Goal: Transaction & Acquisition: Purchase product/service

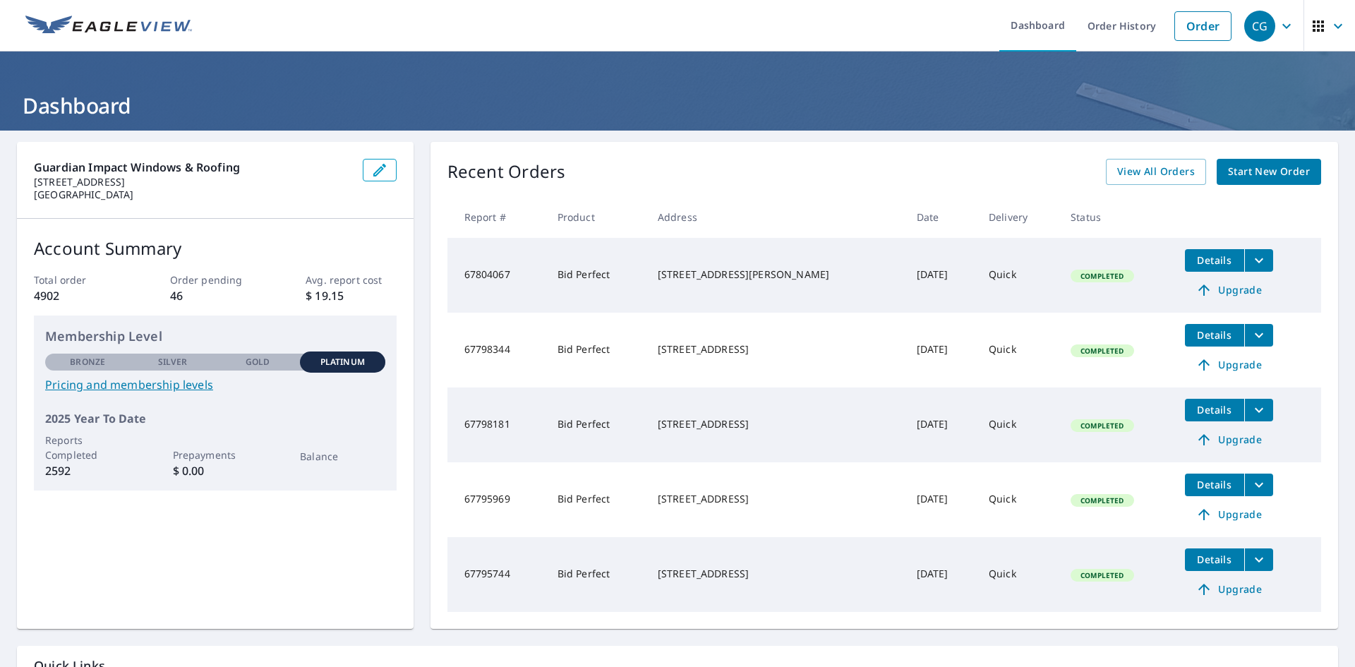
click at [1245, 167] on span "Start New Order" at bounding box center [1269, 172] width 82 height 18
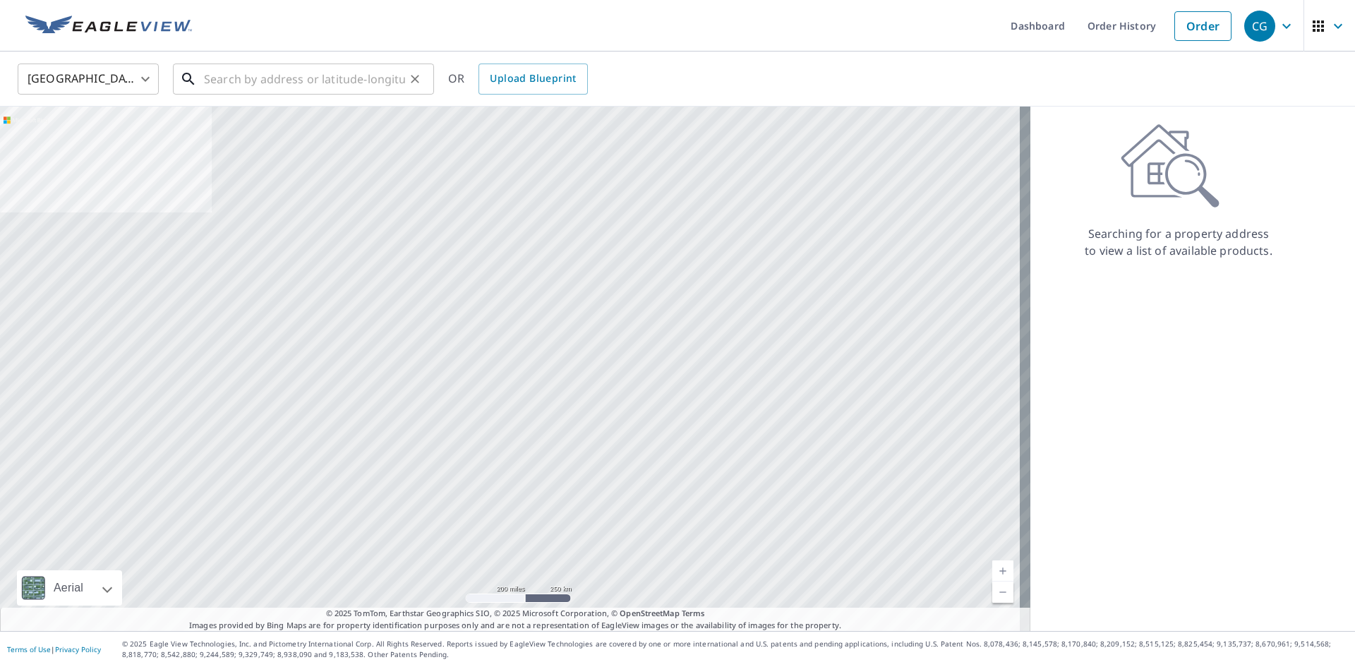
click at [313, 78] on input "text" at bounding box center [304, 79] width 201 height 40
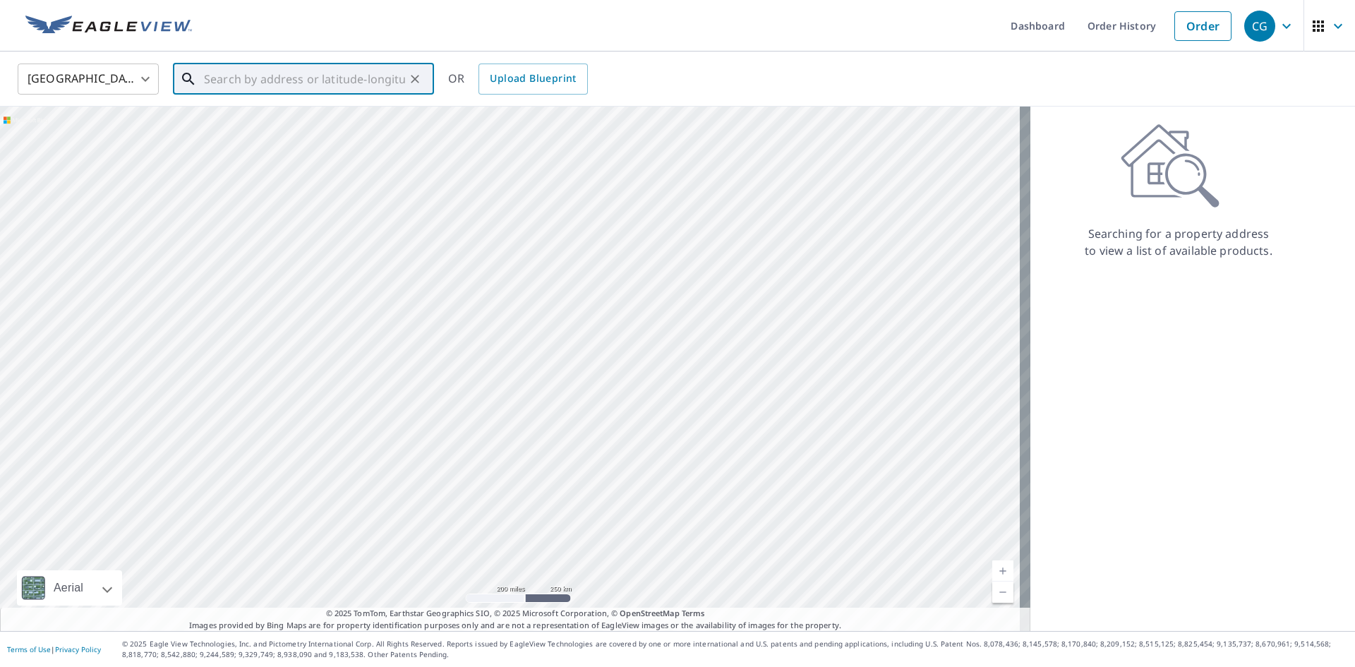
paste input "[STREET_ADDRESS]"
click at [299, 129] on p "[GEOGRAPHIC_DATA]" at bounding box center [312, 135] width 222 height 14
type input "[STREET_ADDRESS]"
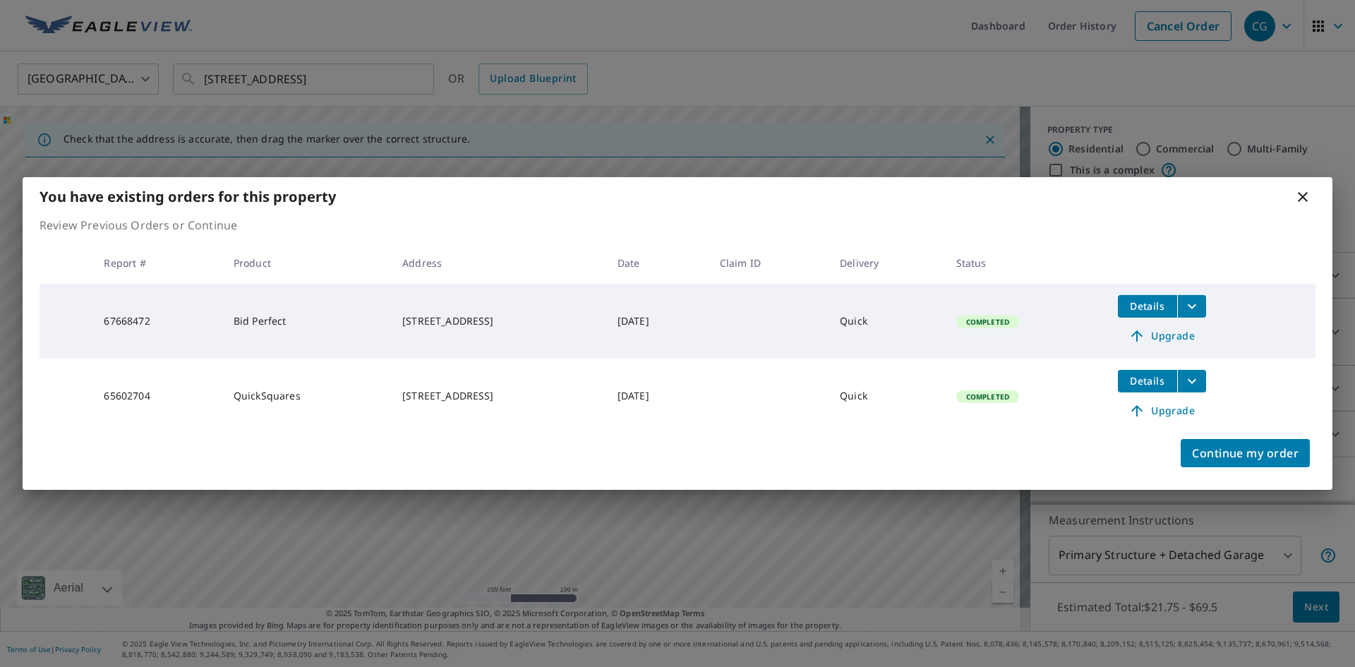
click at [1182, 337] on span "Upgrade" at bounding box center [1162, 336] width 71 height 17
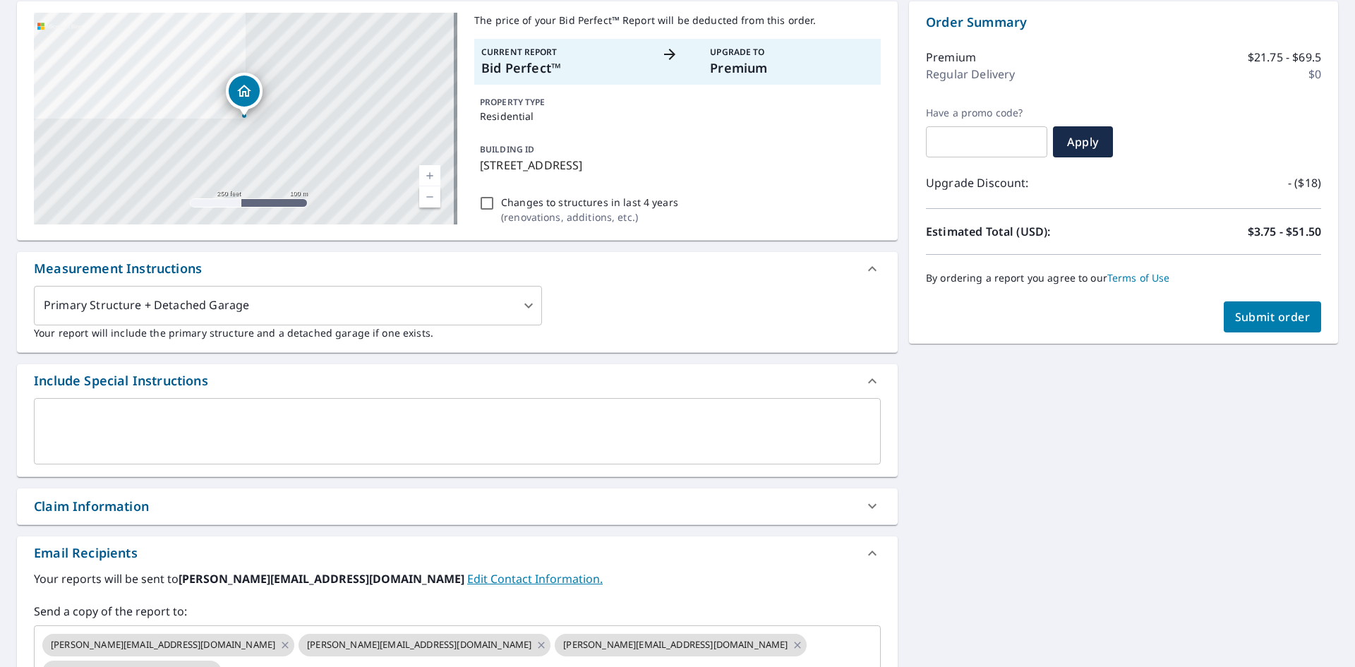
scroll to position [141, 0]
click at [862, 654] on icon "Clear" at bounding box center [866, 658] width 8 height 8
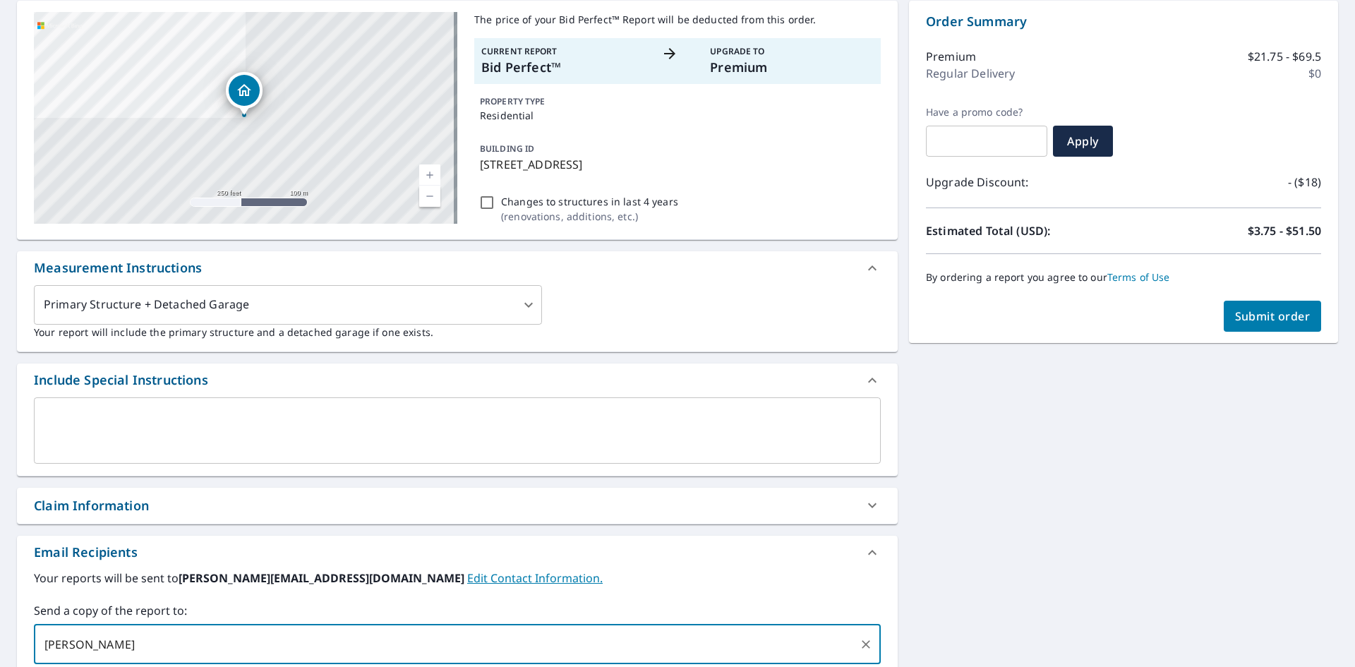
type input "[EMAIL_ADDRESS][DOMAIN_NAME]"
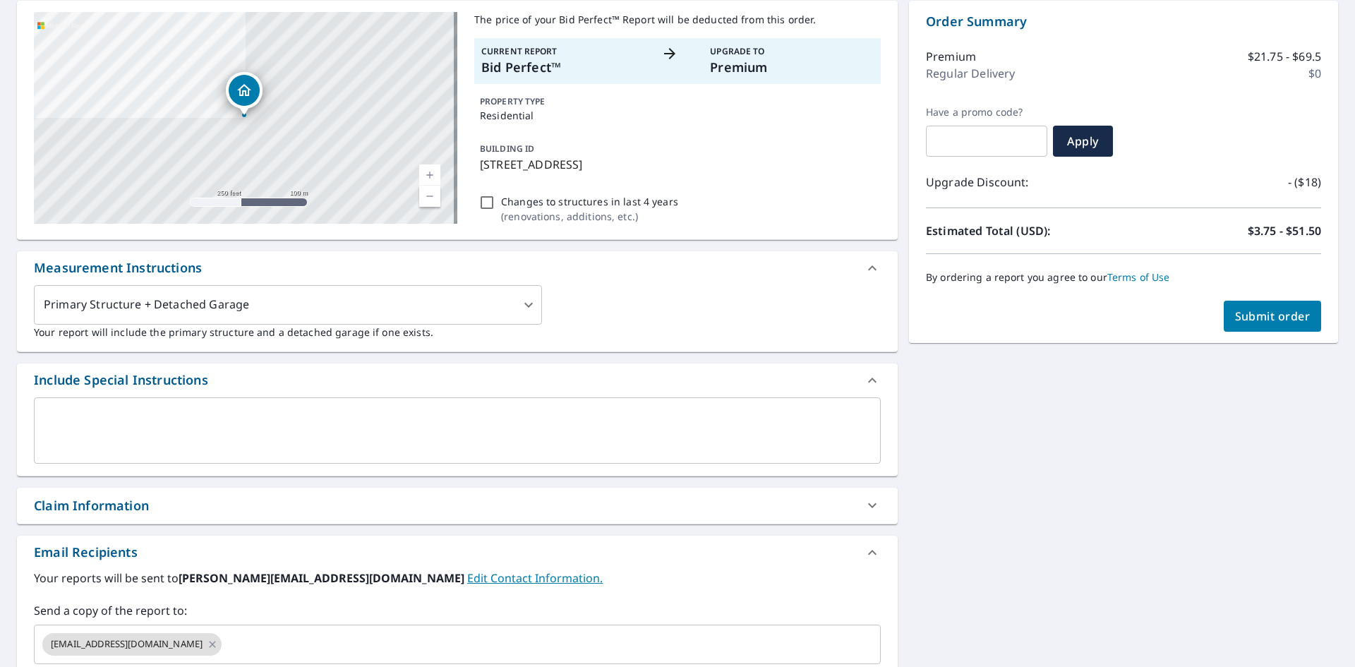
click at [1168, 426] on div "[STREET_ADDRESS] Aerial Road A standard road map Aerial A detailed look from ab…" at bounding box center [677, 408] width 1355 height 839
click at [1281, 304] on button "Submit order" at bounding box center [1273, 316] width 98 height 31
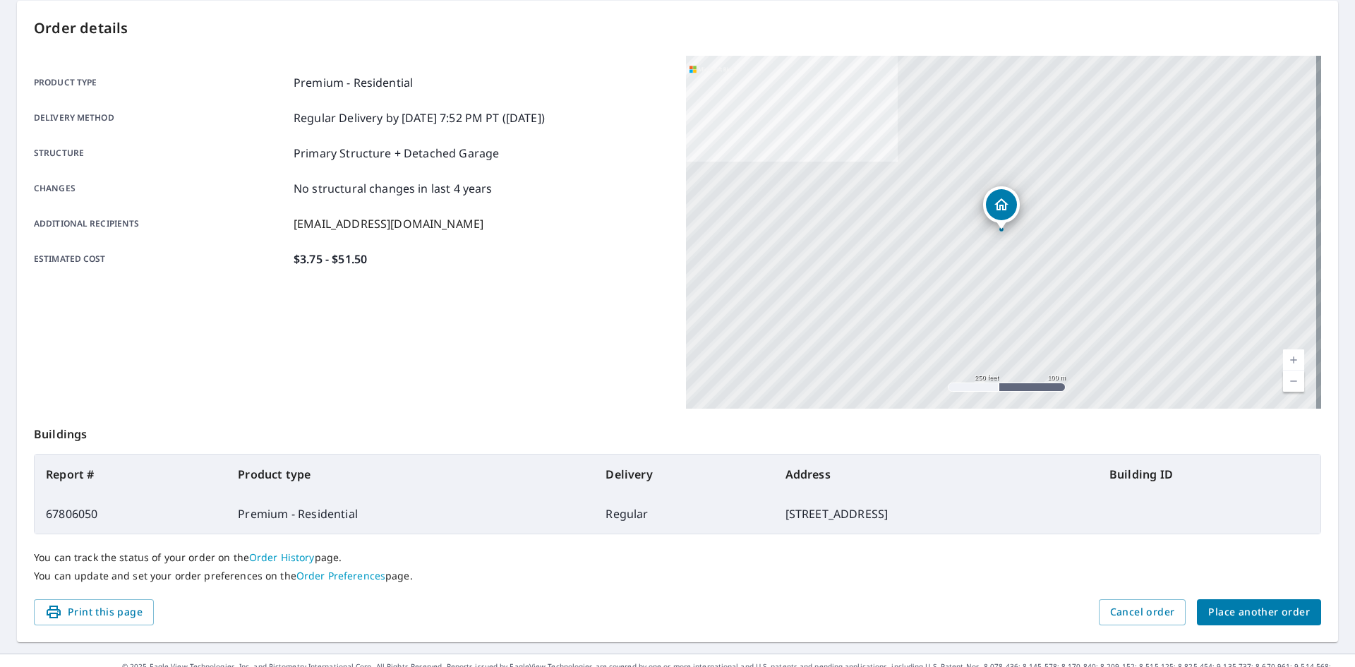
click at [1264, 618] on span "Place another order" at bounding box center [1260, 613] width 102 height 18
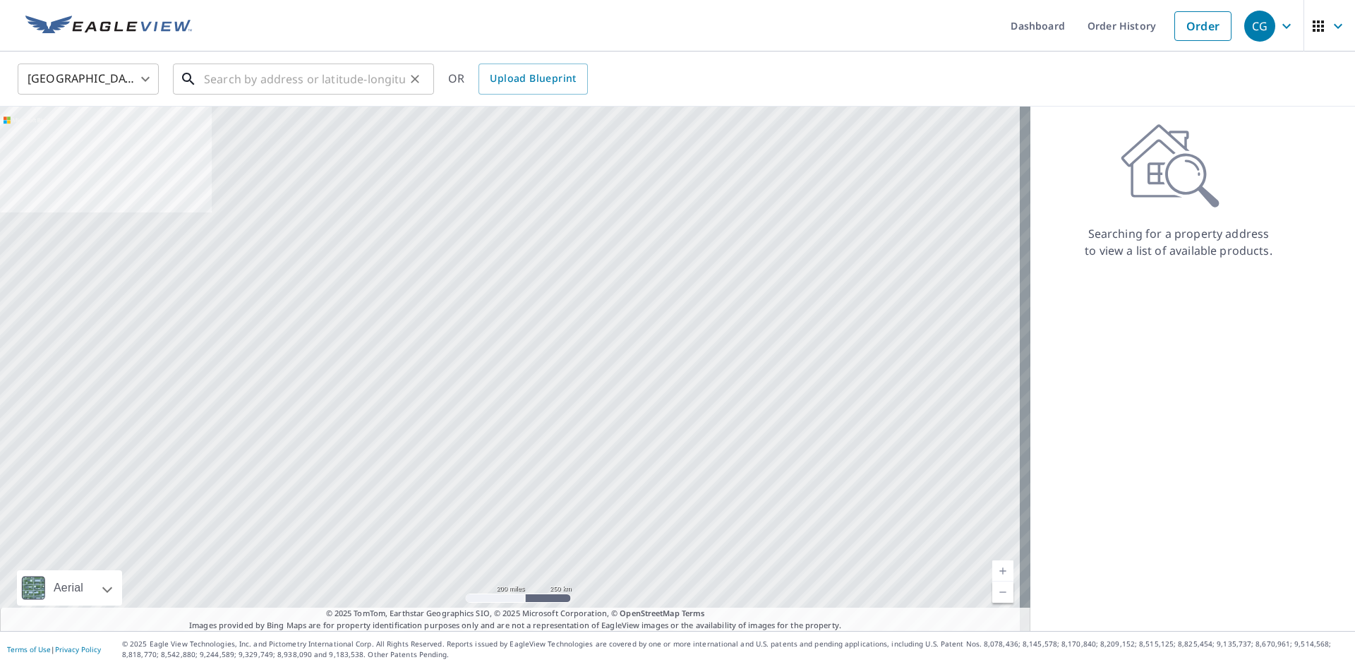
click at [340, 66] on input "text" at bounding box center [304, 79] width 201 height 40
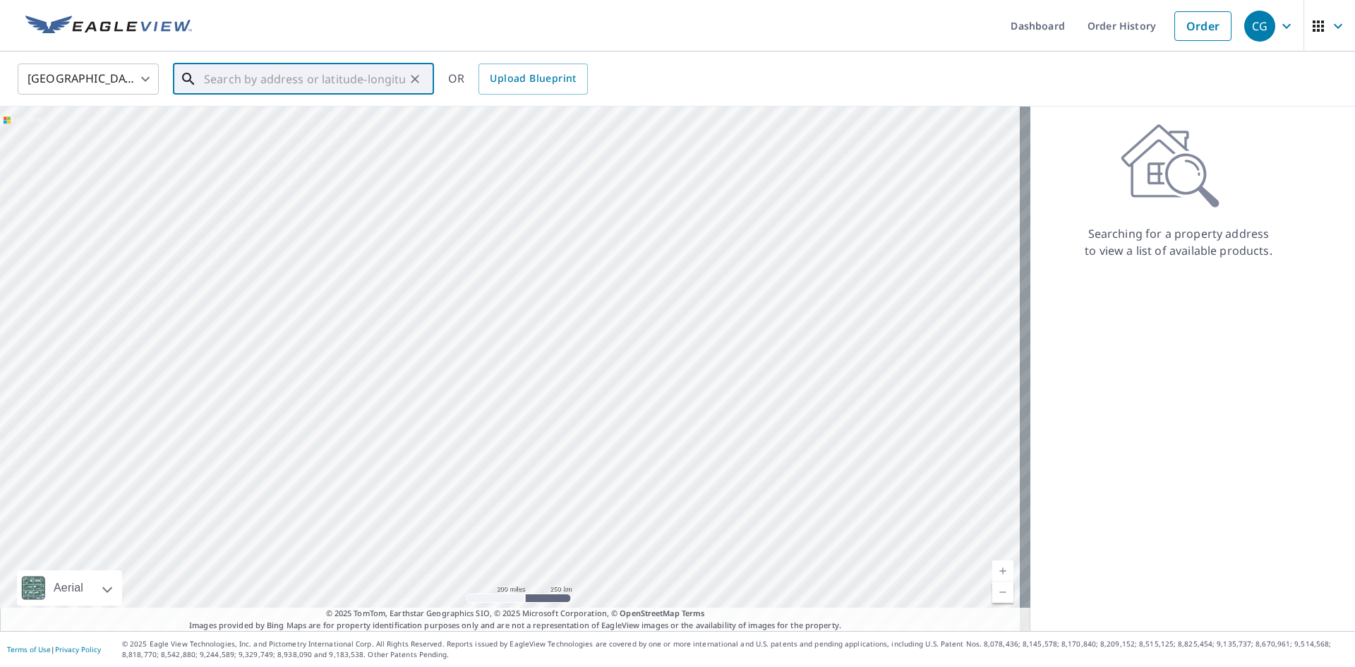
paste input "[STREET_ADDRESS]"
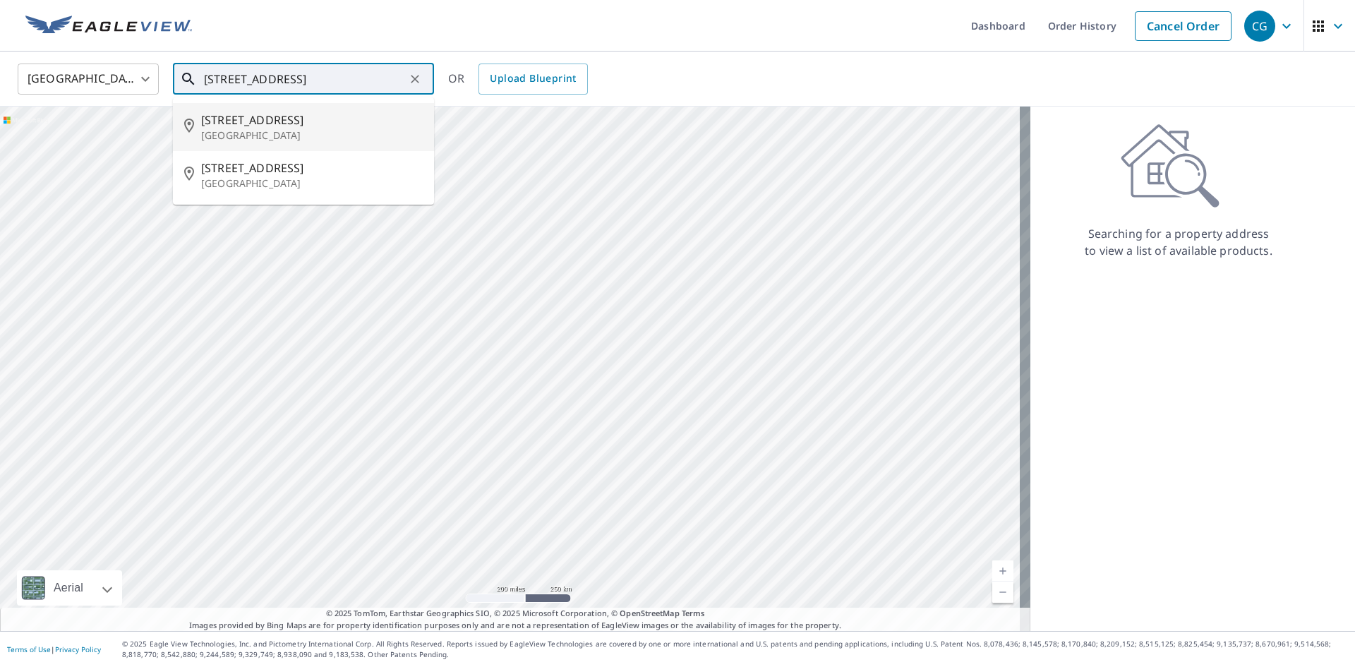
click at [240, 126] on span "[STREET_ADDRESS]" at bounding box center [312, 120] width 222 height 17
type input "[STREET_ADDRESS]"
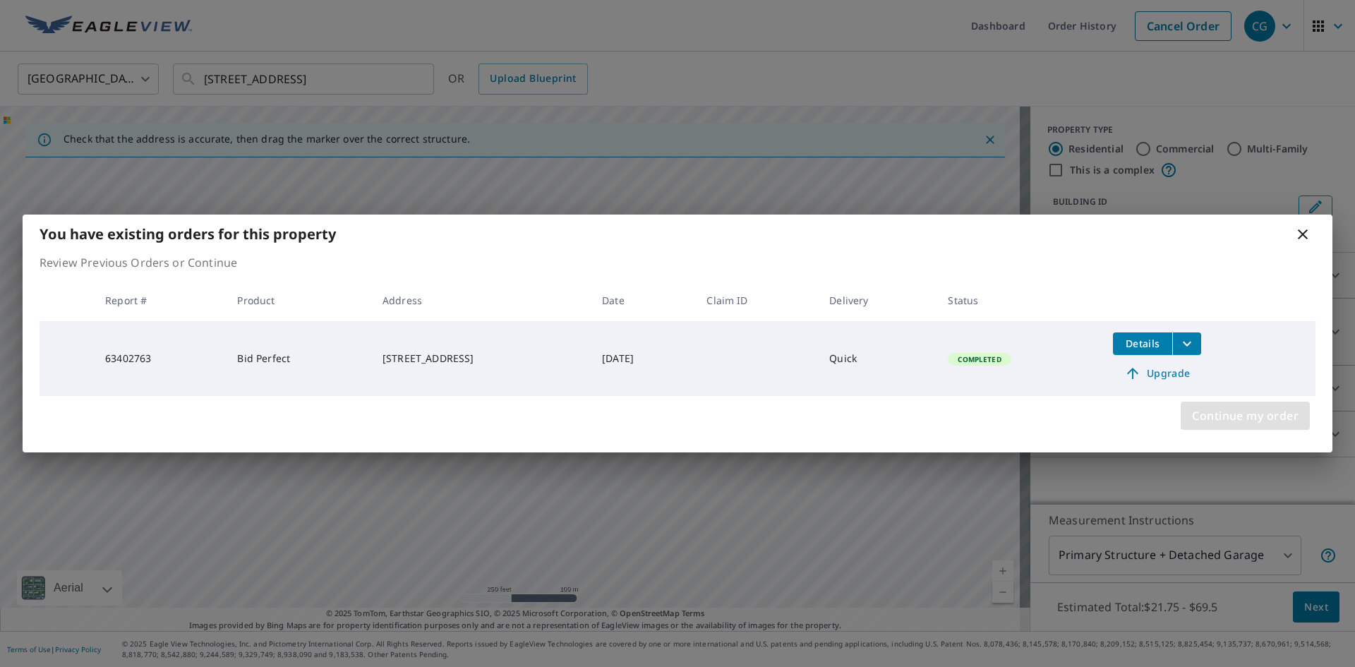
click at [1267, 424] on span "Continue my order" at bounding box center [1245, 416] width 107 height 20
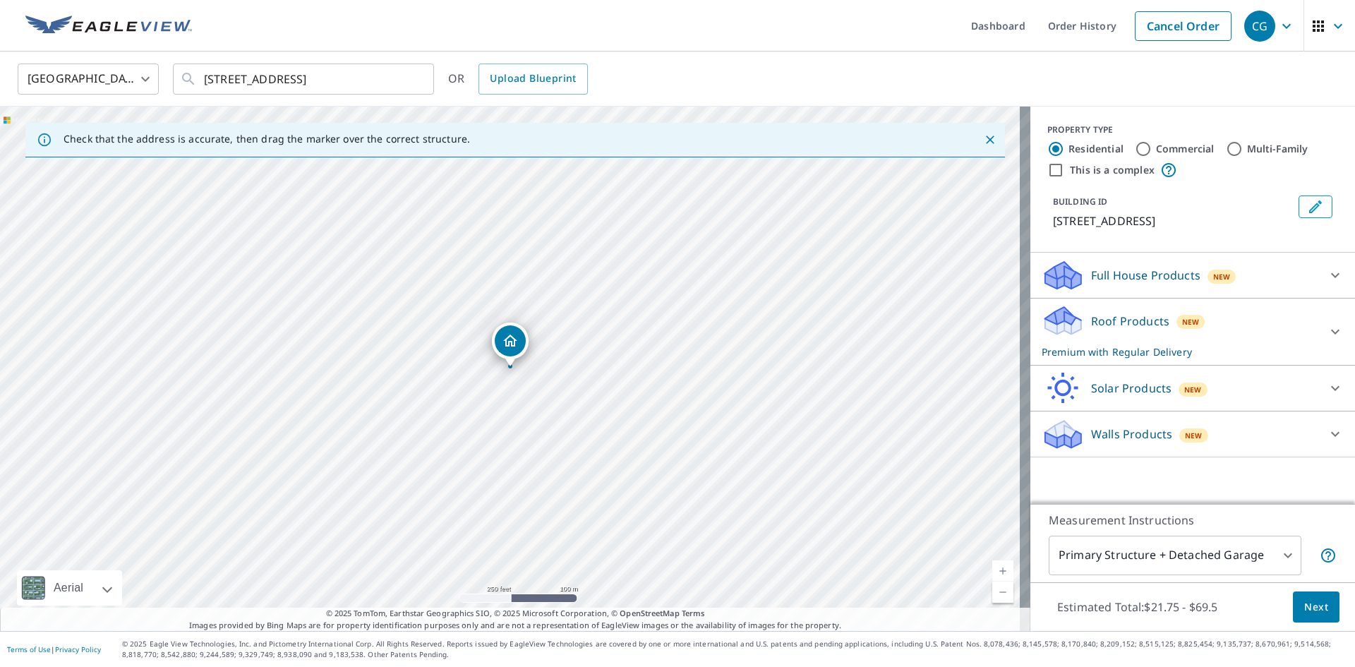
click at [1326, 618] on button "Next" at bounding box center [1316, 608] width 47 height 32
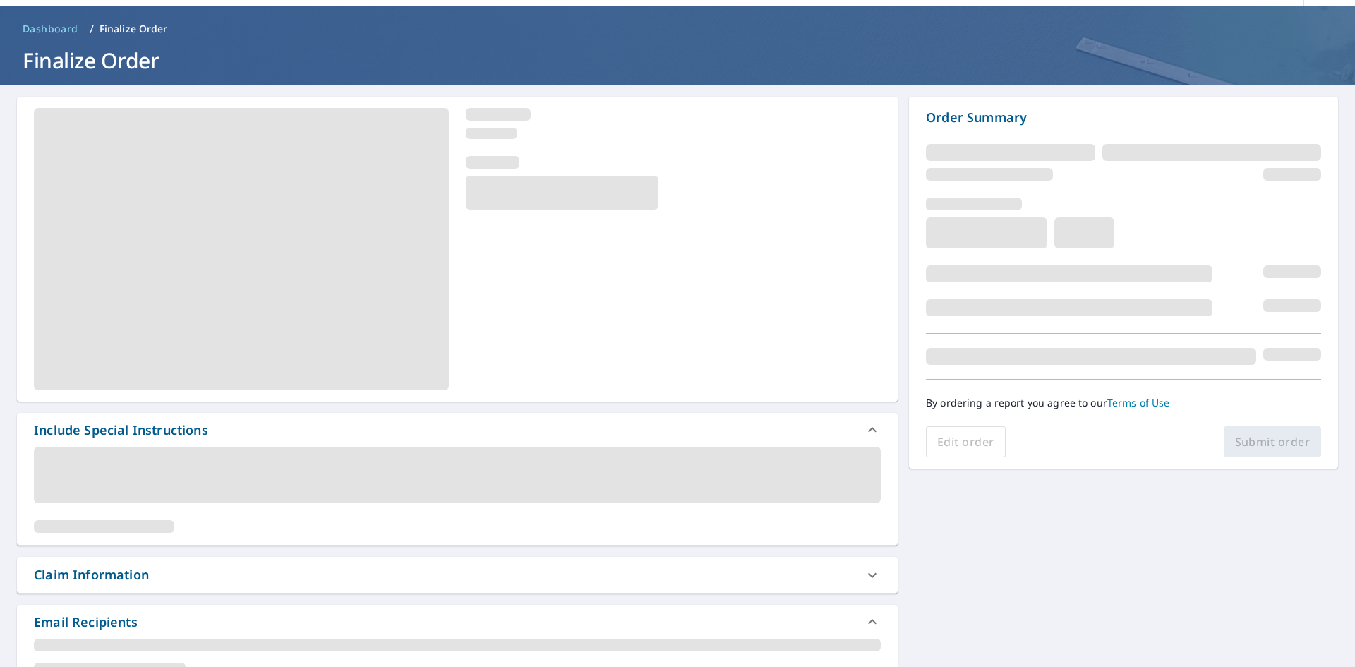
scroll to position [212, 0]
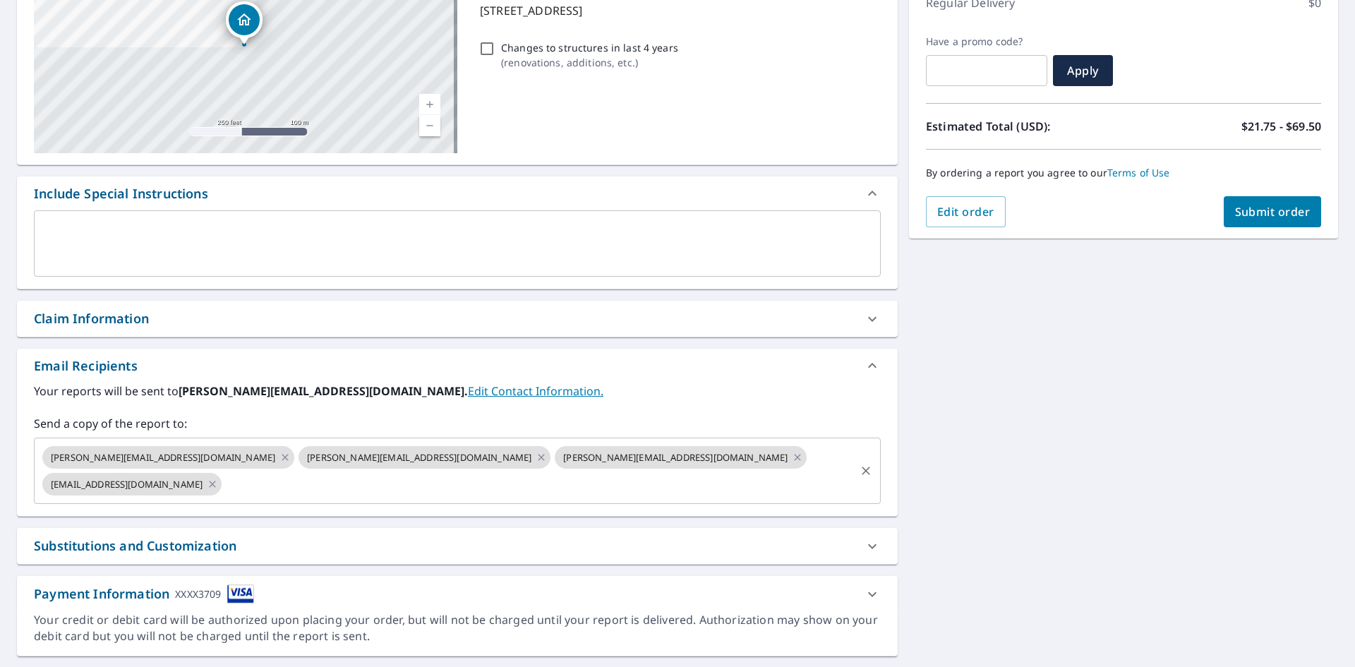
click at [859, 464] on icon "Clear" at bounding box center [866, 471] width 14 height 14
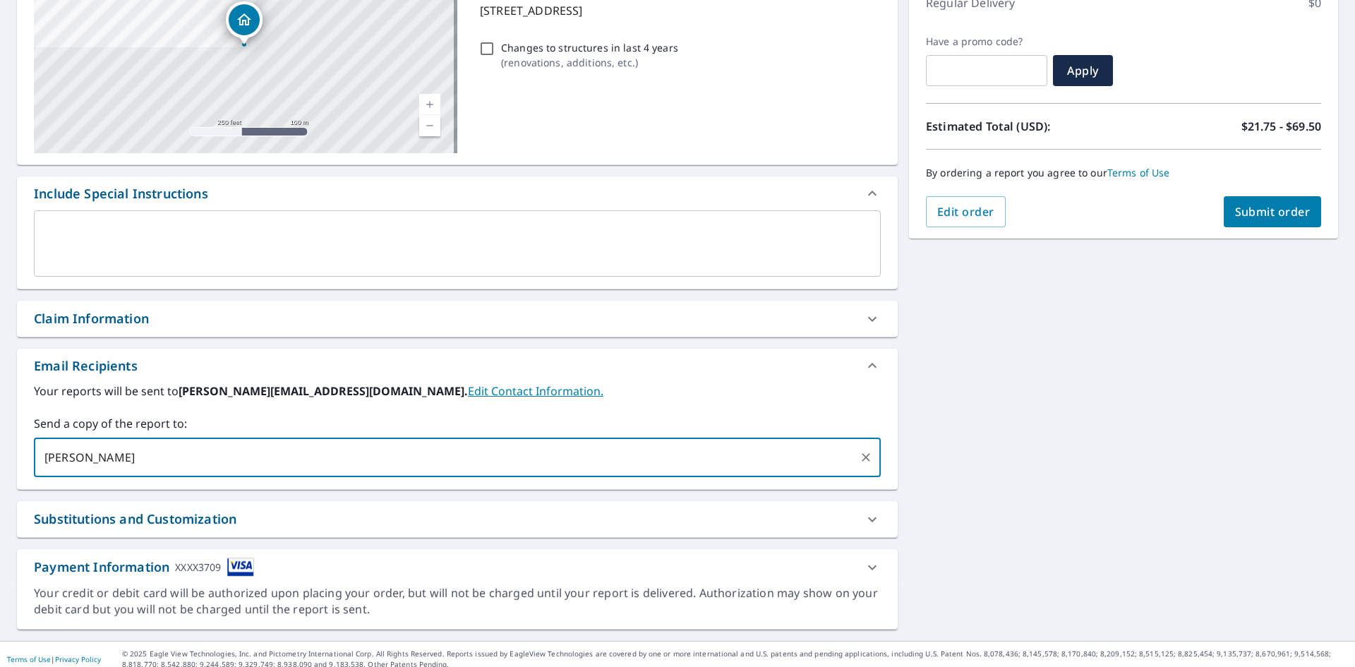
type input "[EMAIL_ADDRESS][DOMAIN_NAME]"
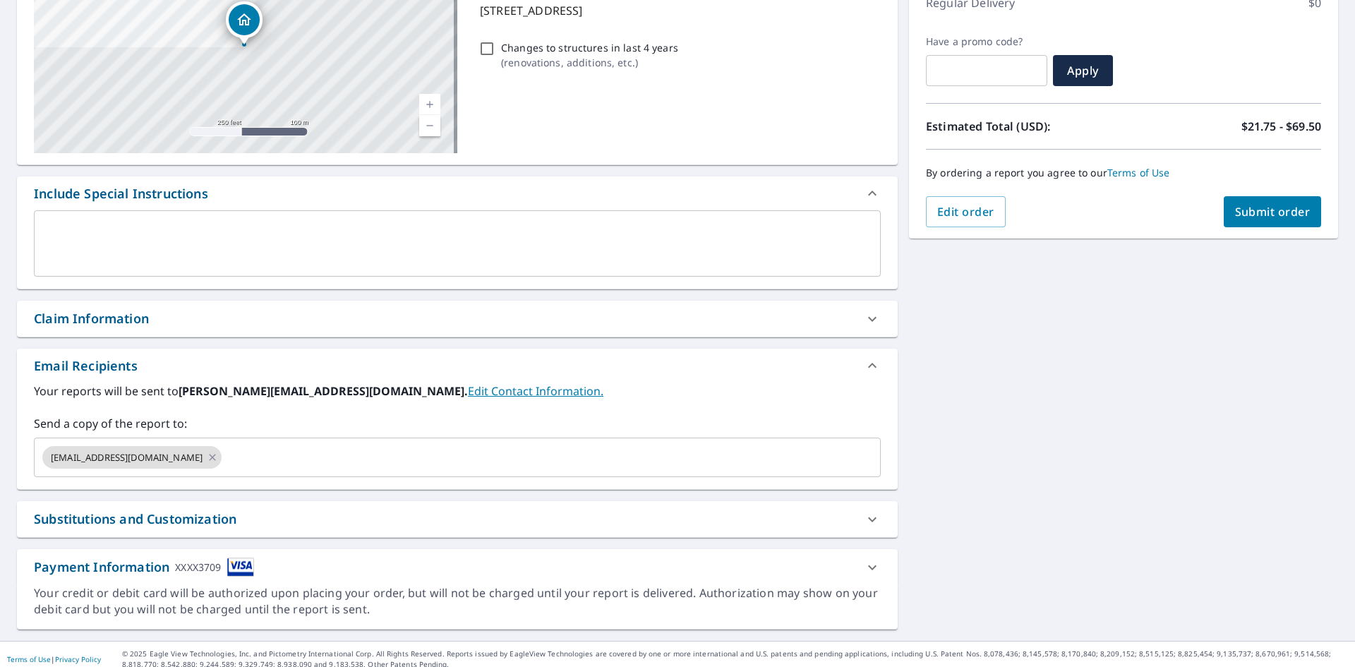
click at [1111, 469] on div "[STREET_ADDRESS] Aerial Road A standard road map Aerial A detailed look from ab…" at bounding box center [677, 280] width 1355 height 722
click at [1235, 213] on span "Submit order" at bounding box center [1273, 212] width 76 height 16
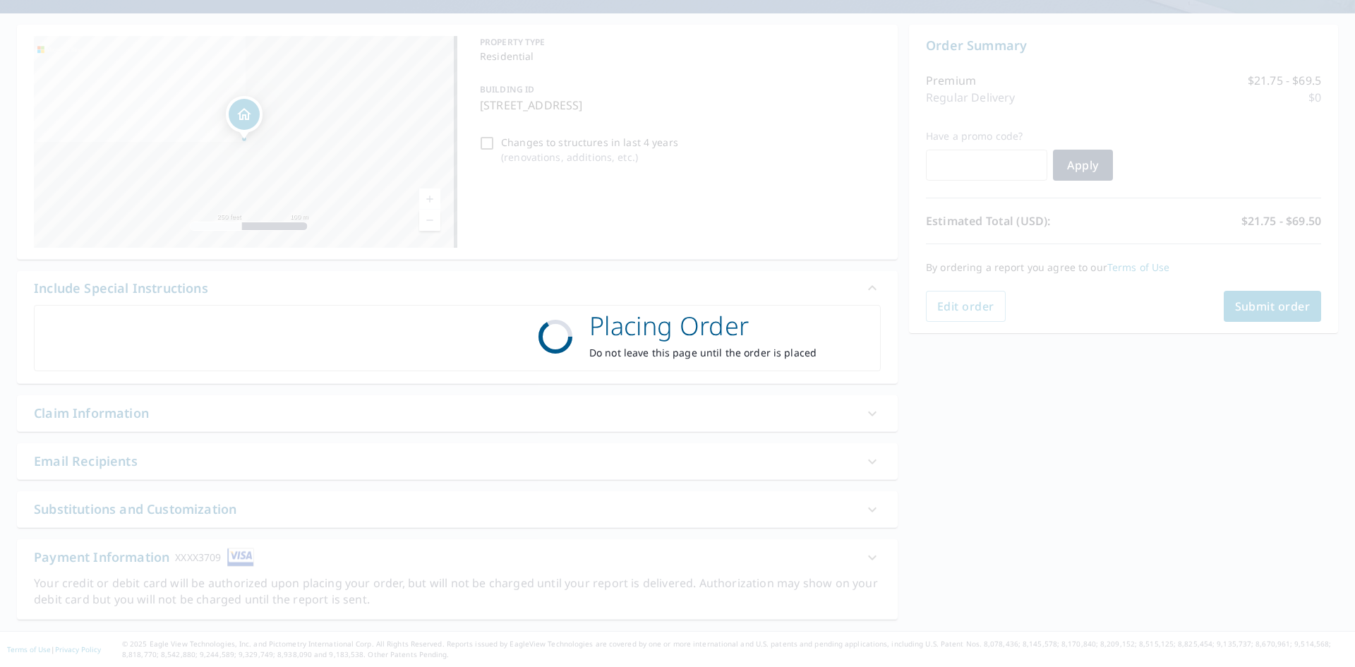
scroll to position [117, 0]
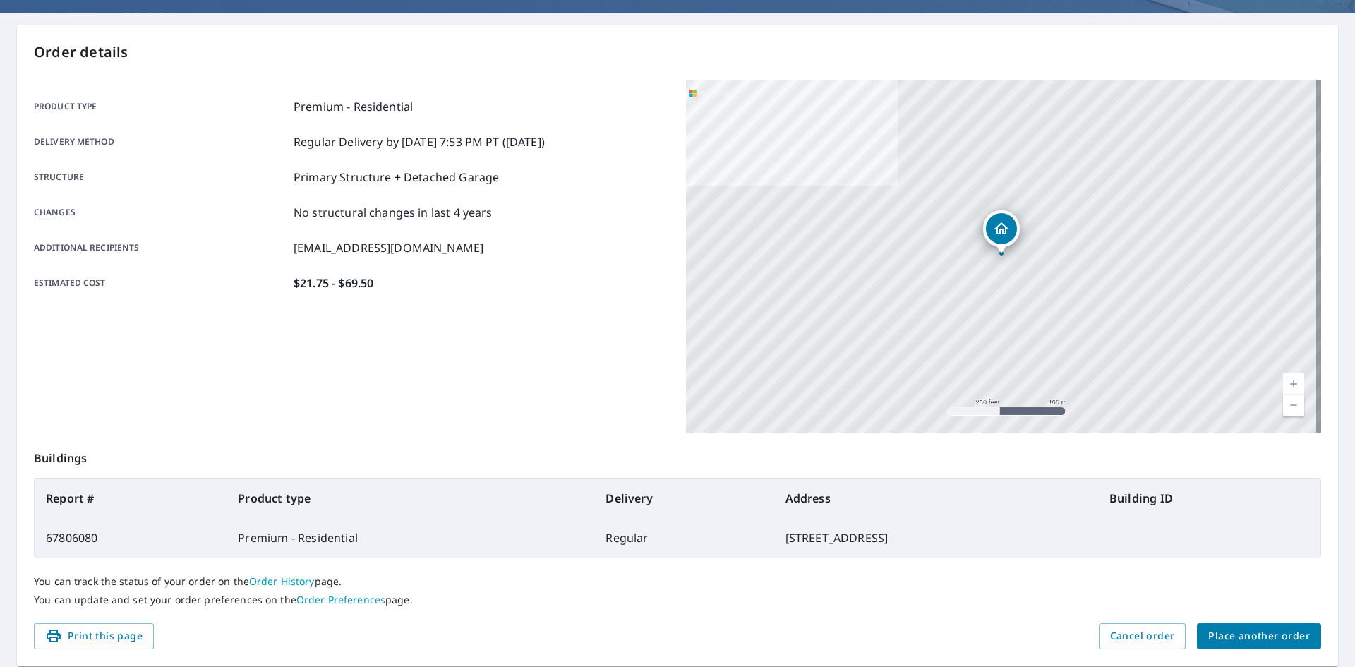
click at [1261, 632] on span "Place another order" at bounding box center [1260, 637] width 102 height 18
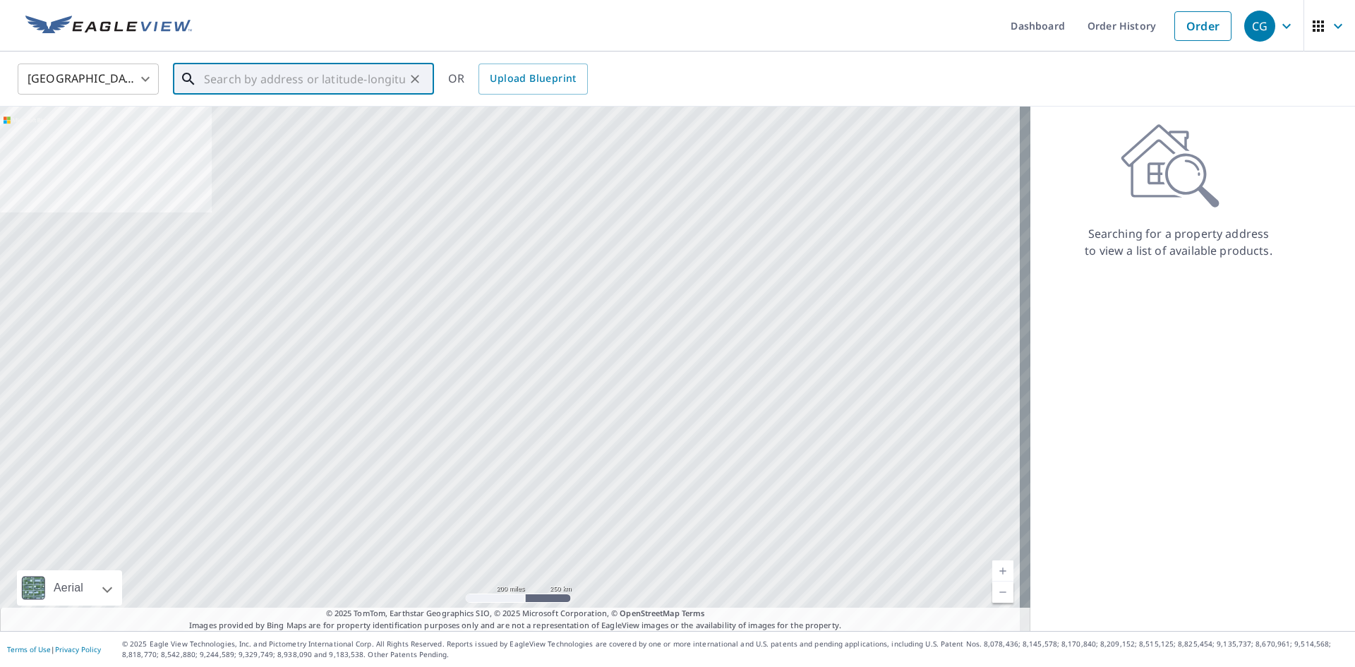
click at [302, 85] on input "text" at bounding box center [304, 79] width 201 height 40
paste input "[STREET_ADDRESS]"
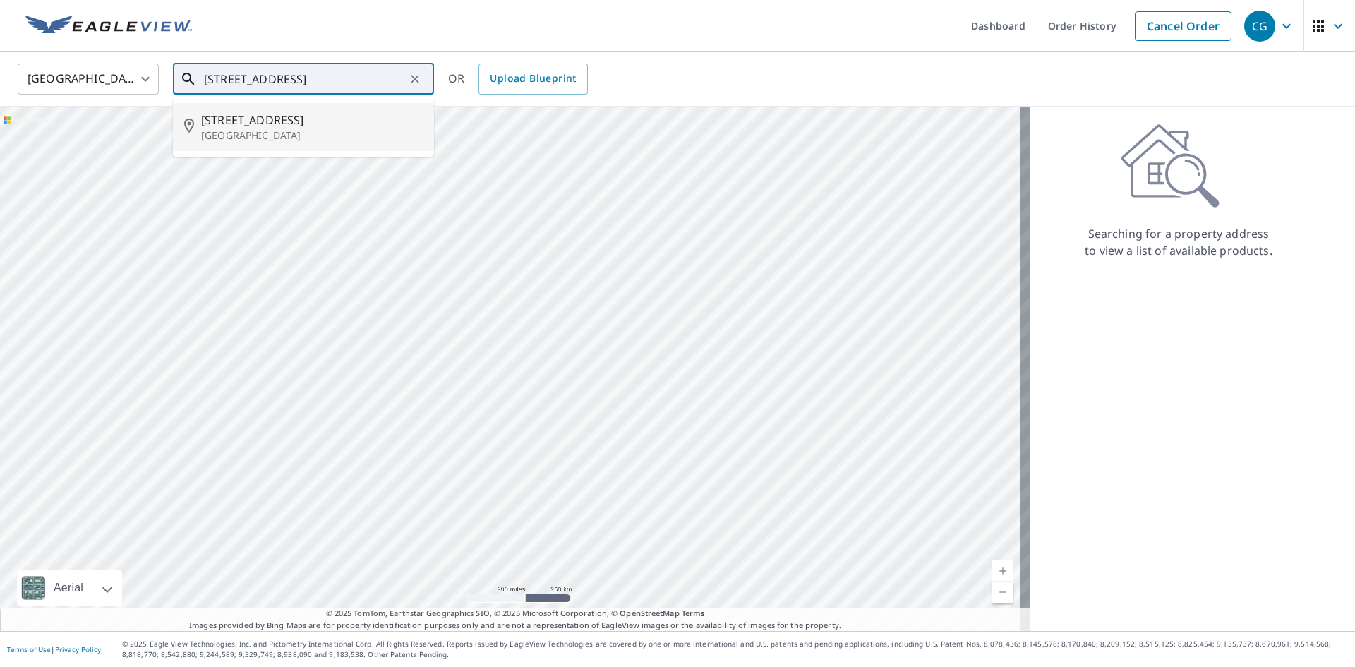
click at [302, 115] on span "[STREET_ADDRESS]" at bounding box center [312, 120] width 222 height 17
type input "[STREET_ADDRESS]"
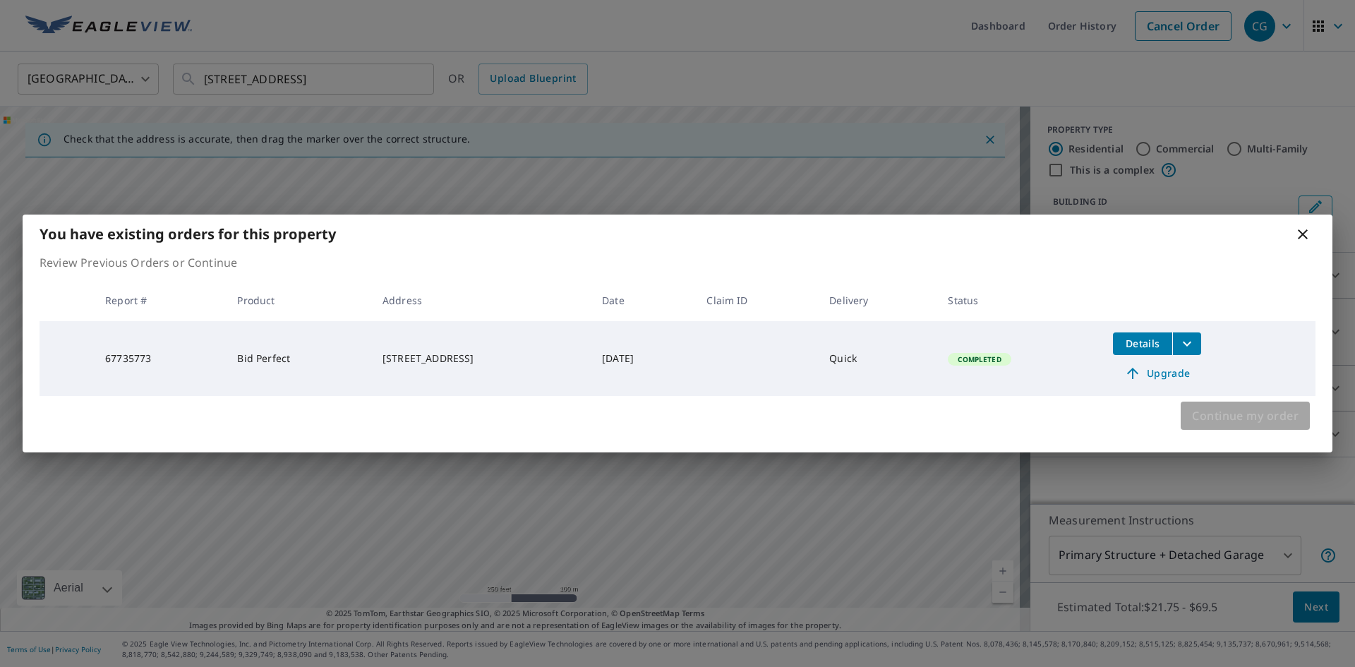
click at [1249, 424] on span "Continue my order" at bounding box center [1245, 416] width 107 height 20
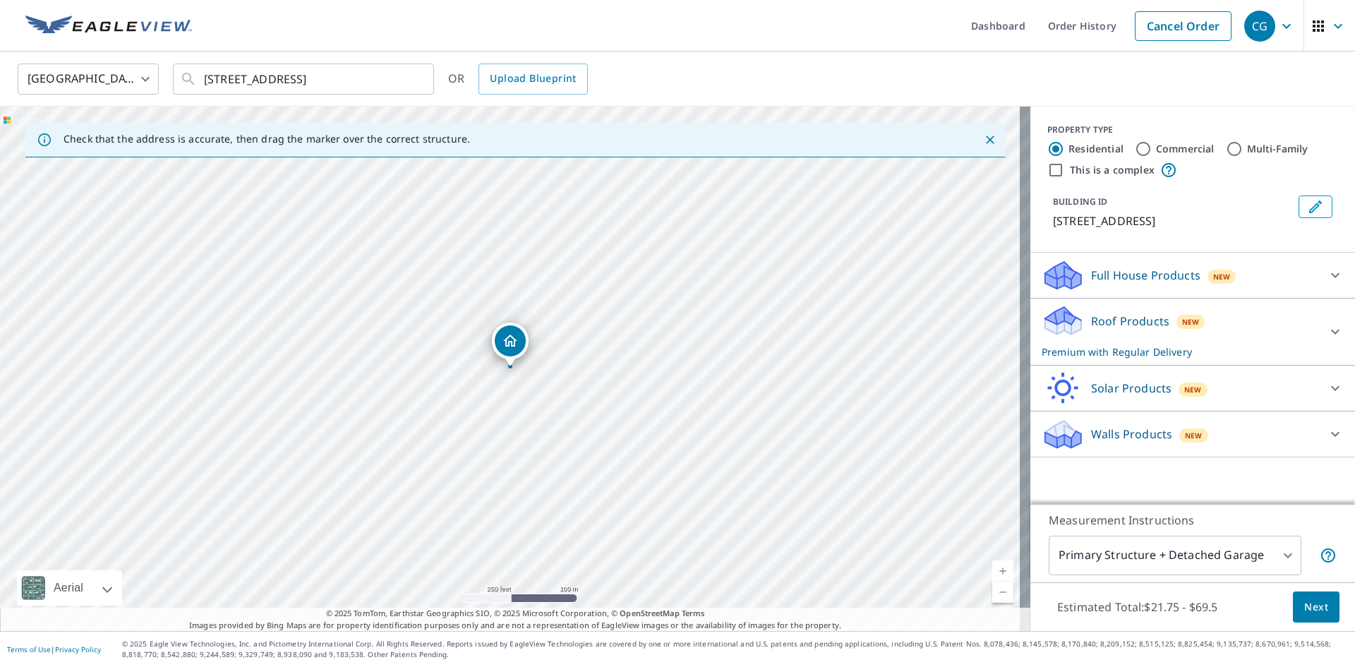
click at [1309, 601] on span "Next" at bounding box center [1317, 608] width 24 height 18
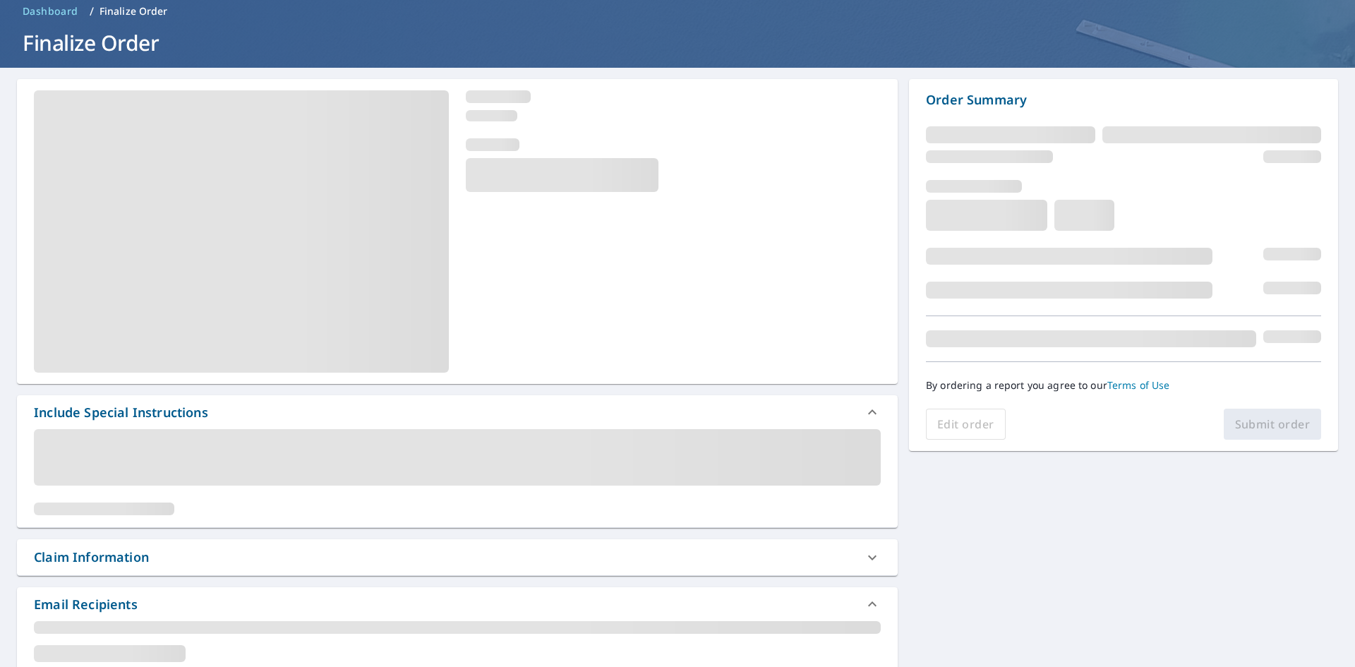
scroll to position [212, 0]
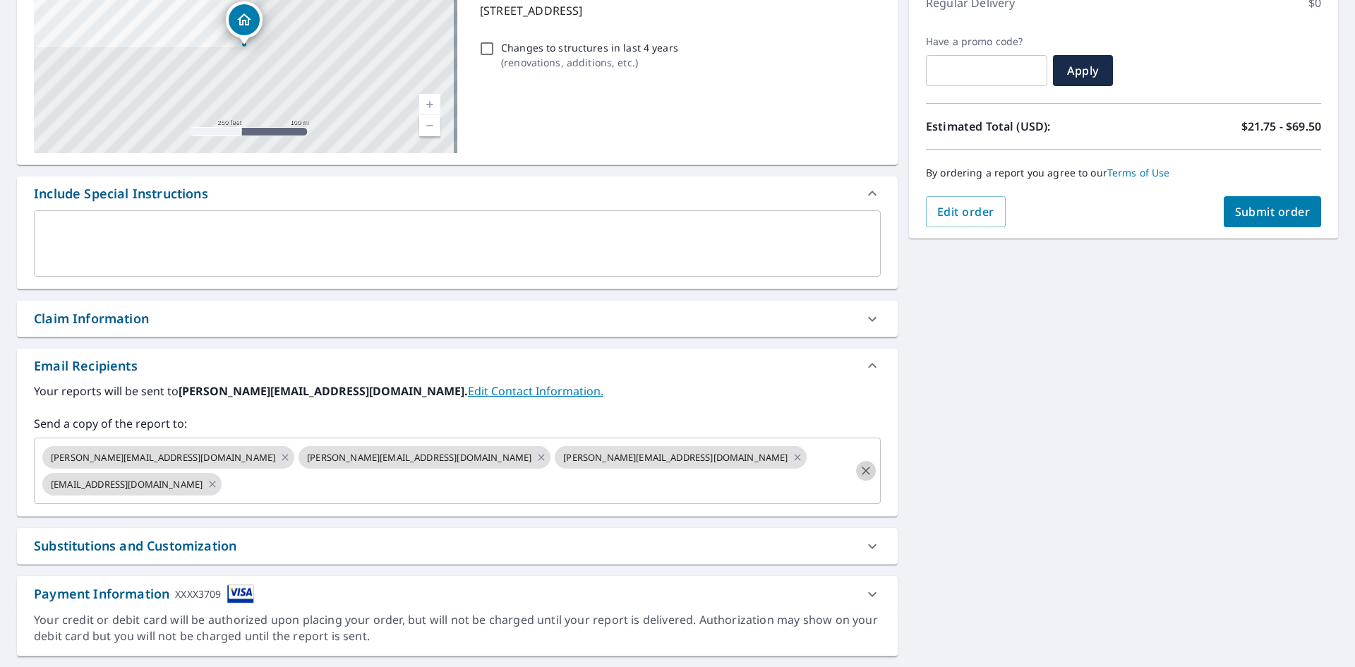
click at [859, 464] on icon "Clear" at bounding box center [866, 471] width 14 height 14
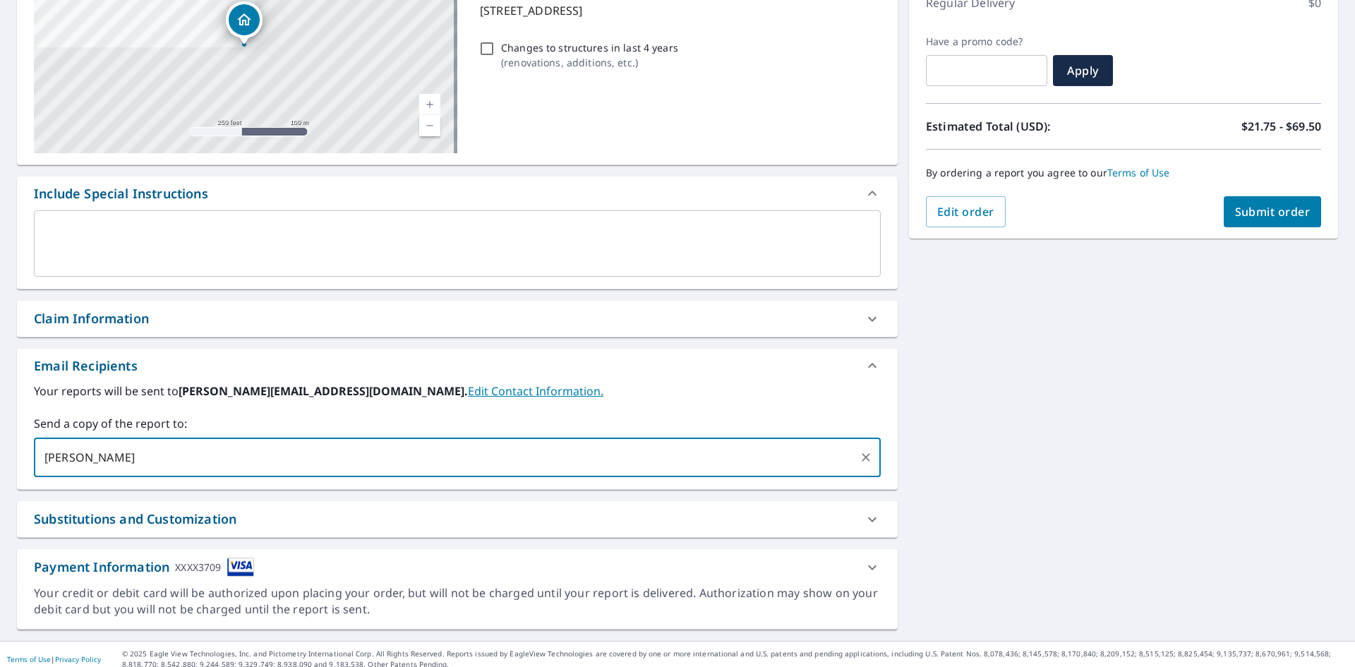
type input "[EMAIL_ADDRESS][DOMAIN_NAME]"
click at [1276, 437] on div "[STREET_ADDRESS][GEOGRAPHIC_DATA] A standard road map Aerial A detailed look fr…" at bounding box center [677, 280] width 1355 height 722
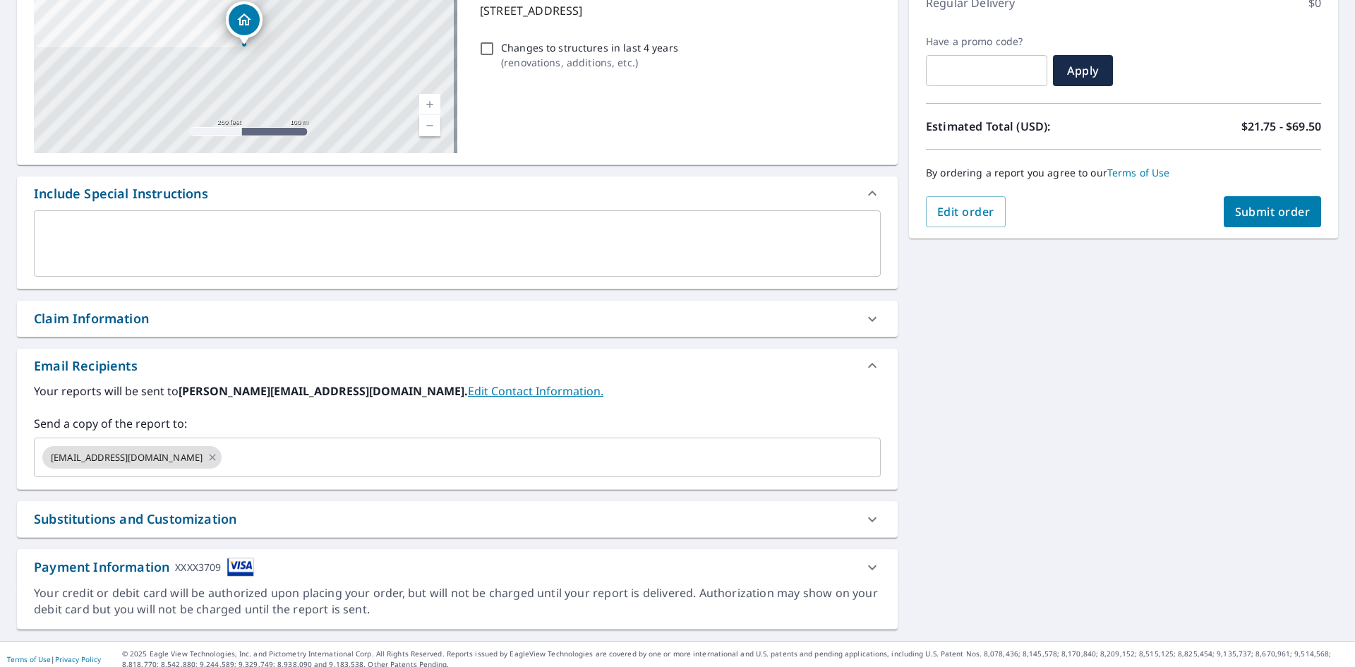
click at [1309, 215] on button "Submit order" at bounding box center [1273, 211] width 98 height 31
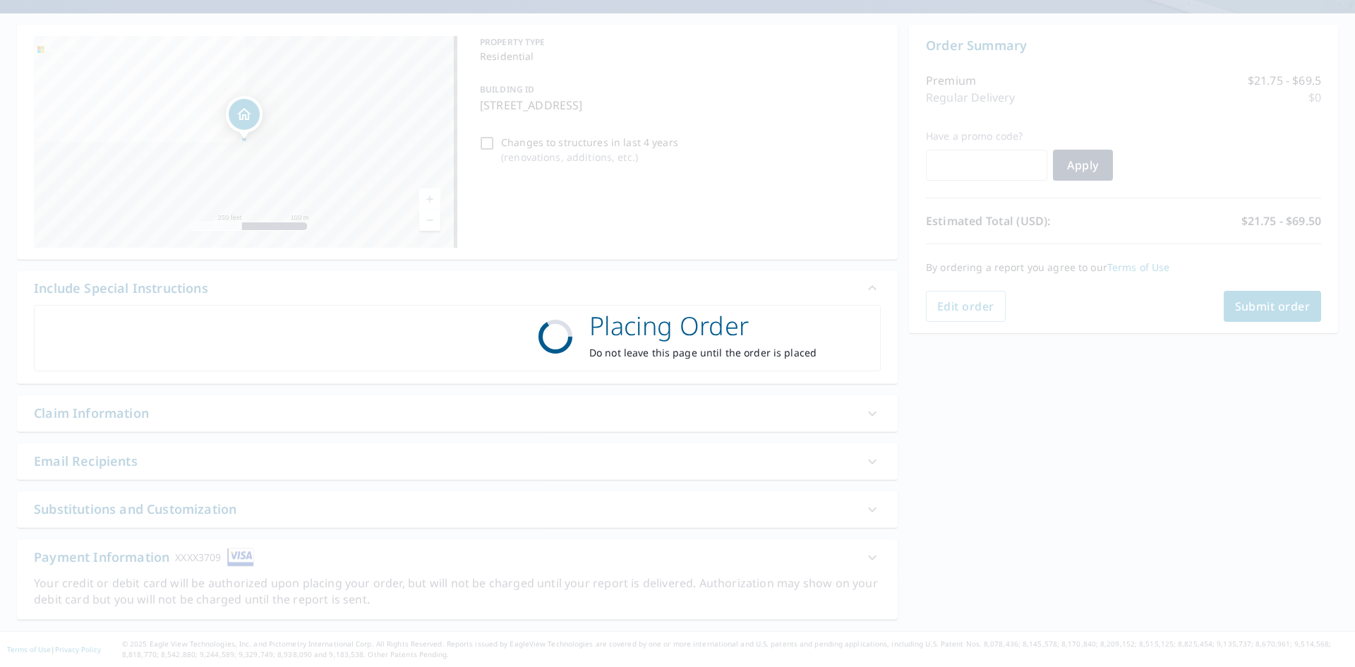
scroll to position [117, 0]
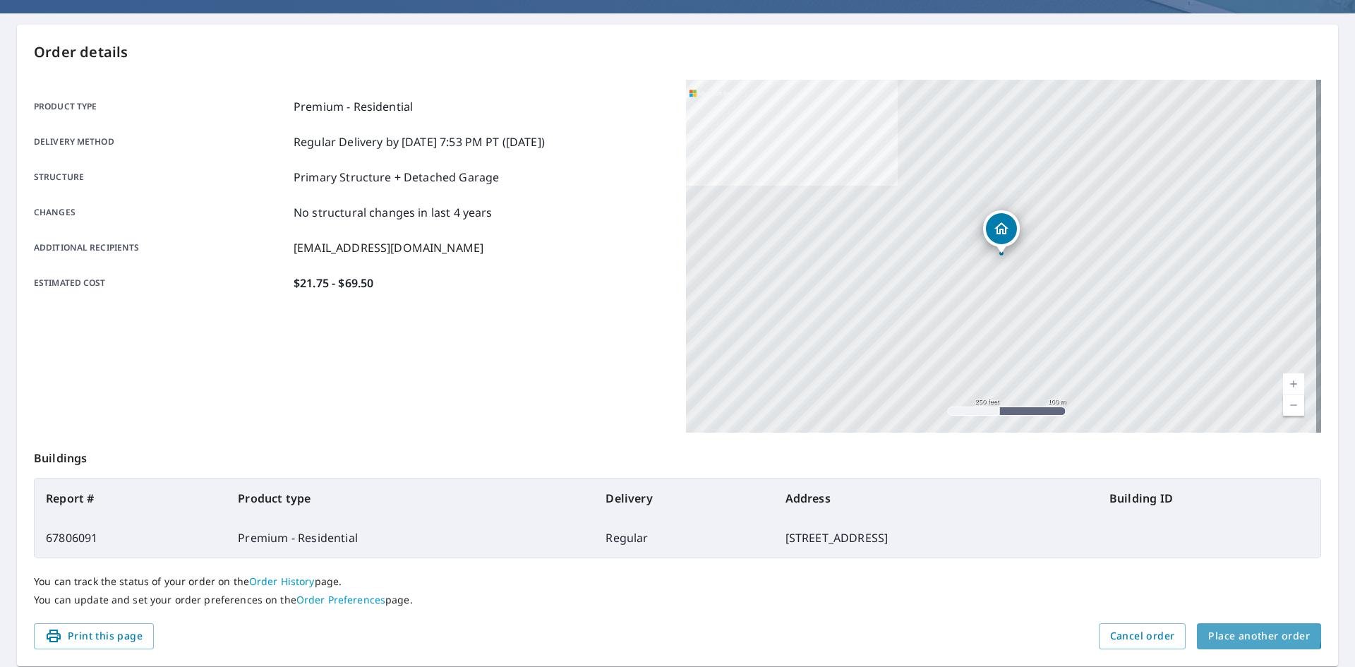
click at [1216, 628] on span "Place another order" at bounding box center [1260, 637] width 102 height 18
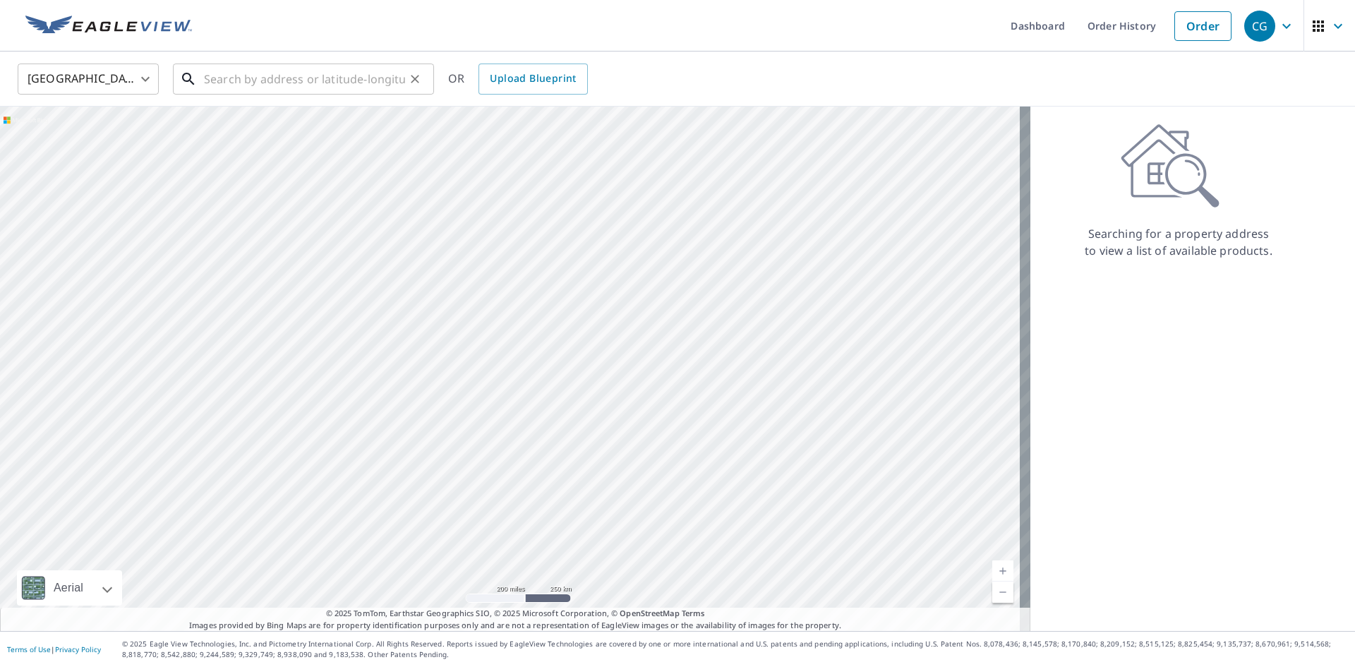
click at [299, 89] on input "text" at bounding box center [304, 79] width 201 height 40
paste input "8420 NW 193 LN"
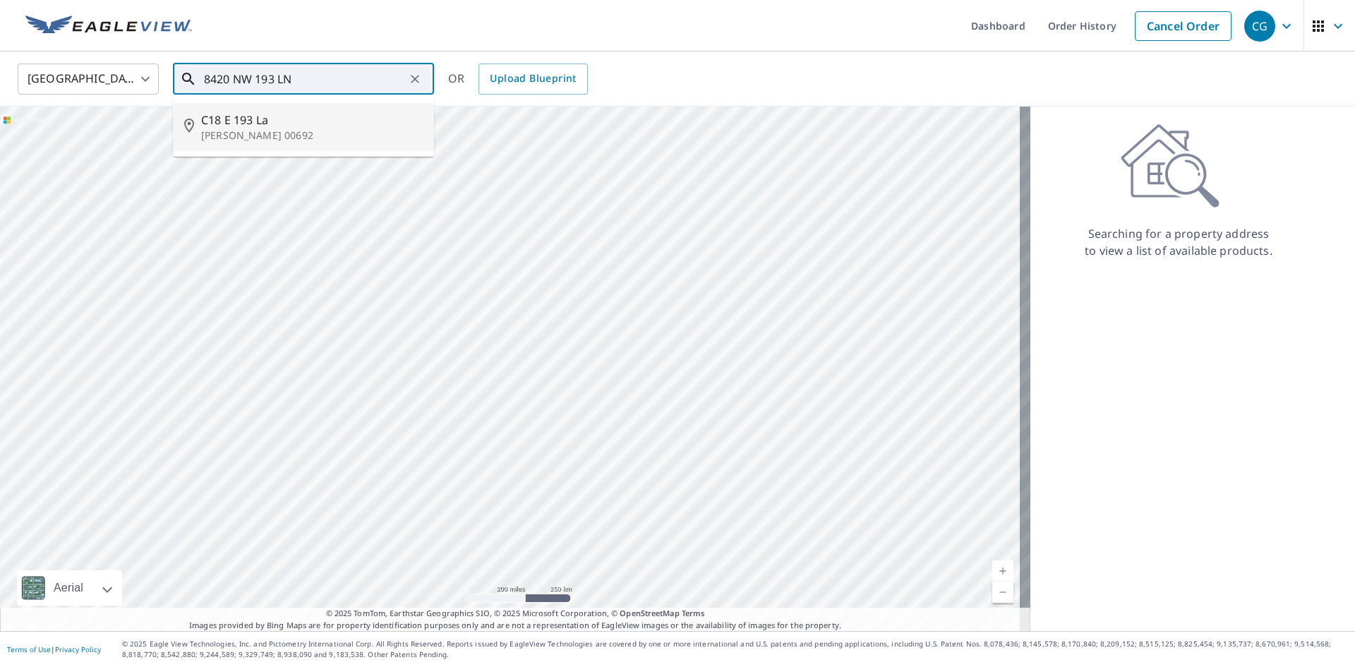
click at [303, 69] on input "8420 NW 193 LN" at bounding box center [304, 79] width 201 height 40
click at [325, 115] on span "[STREET_ADDRESS]" at bounding box center [312, 120] width 222 height 17
type input "[STREET_ADDRESS]"
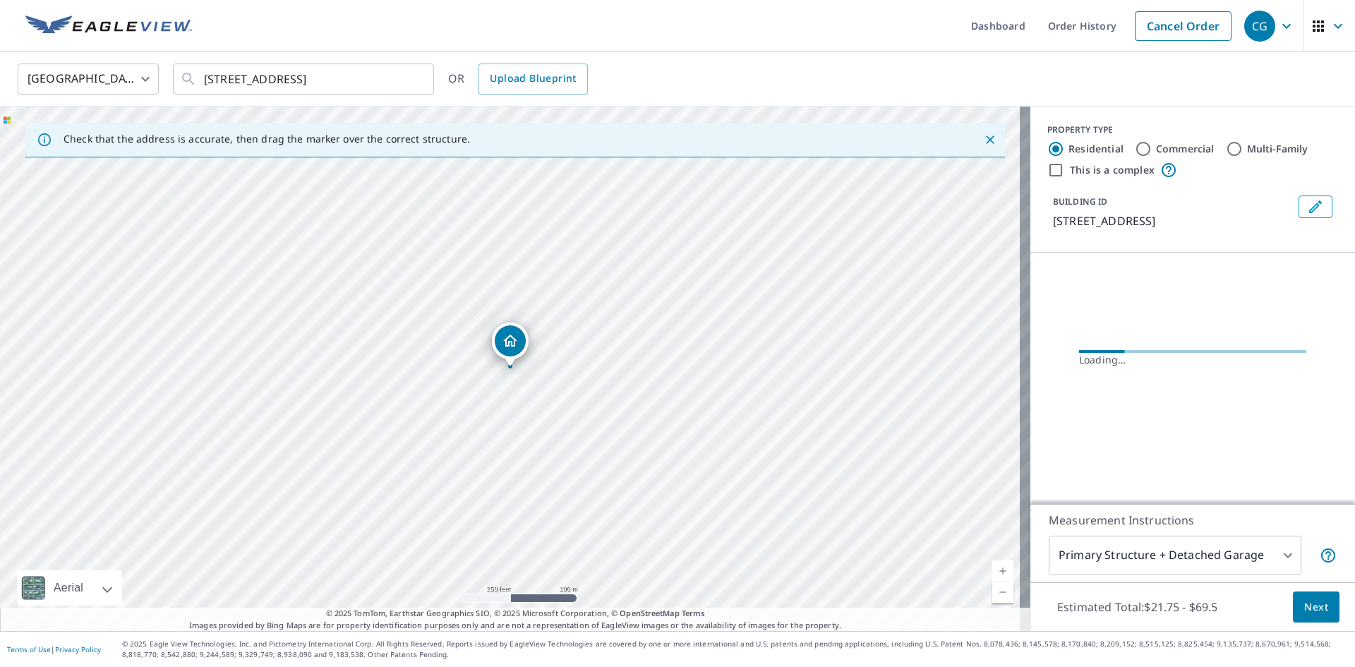
click at [1304, 616] on button "Next" at bounding box center [1316, 608] width 47 height 32
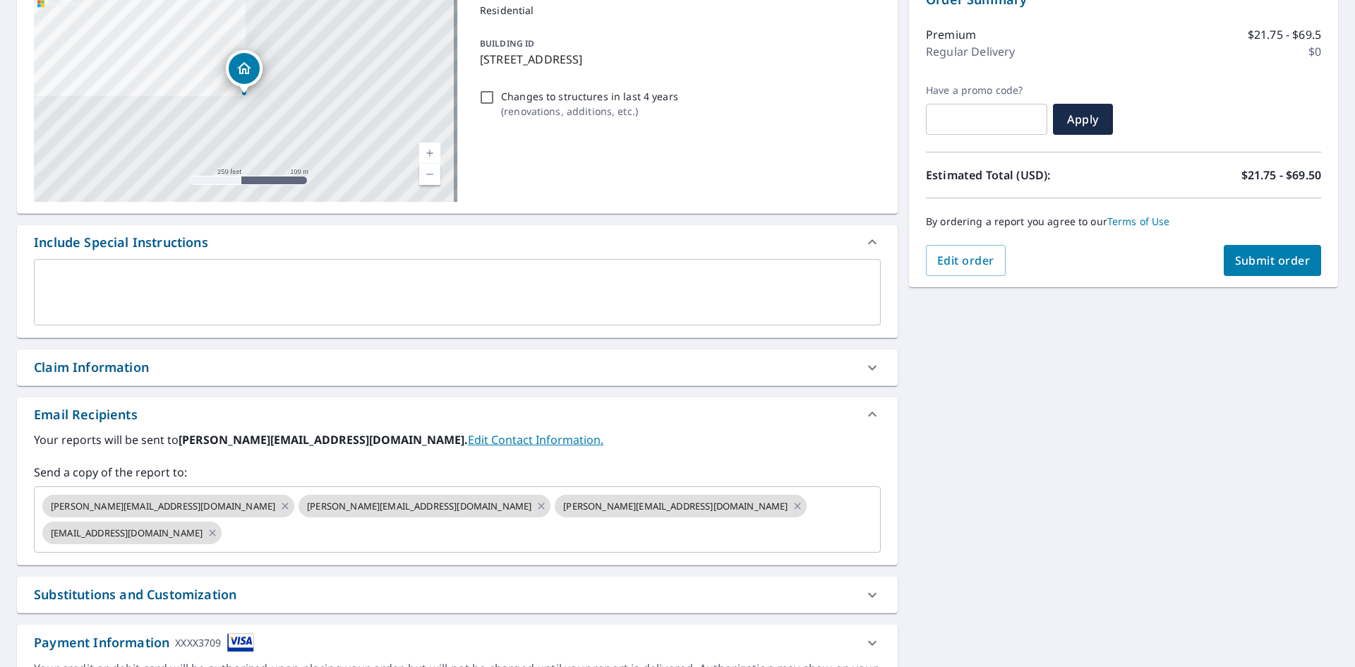
scroll to position [212, 0]
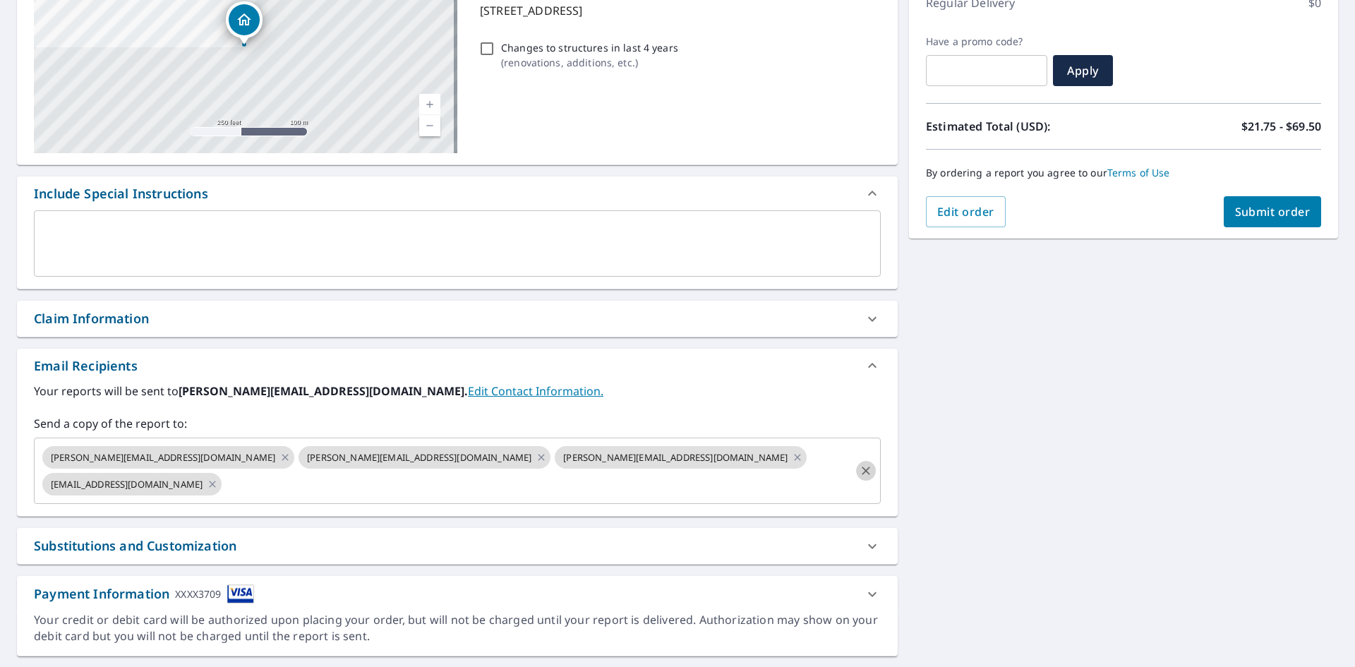
click at [862, 467] on icon "Clear" at bounding box center [866, 471] width 8 height 8
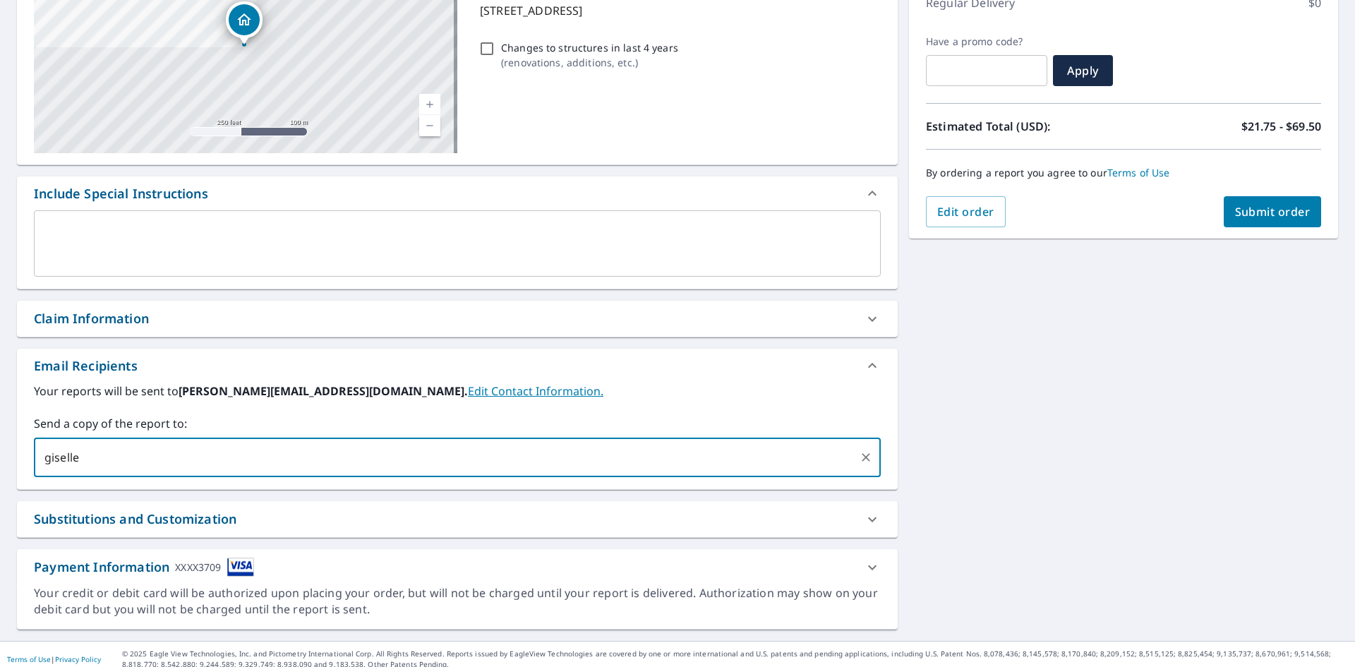
type input "[EMAIL_ADDRESS][DOMAIN_NAME]"
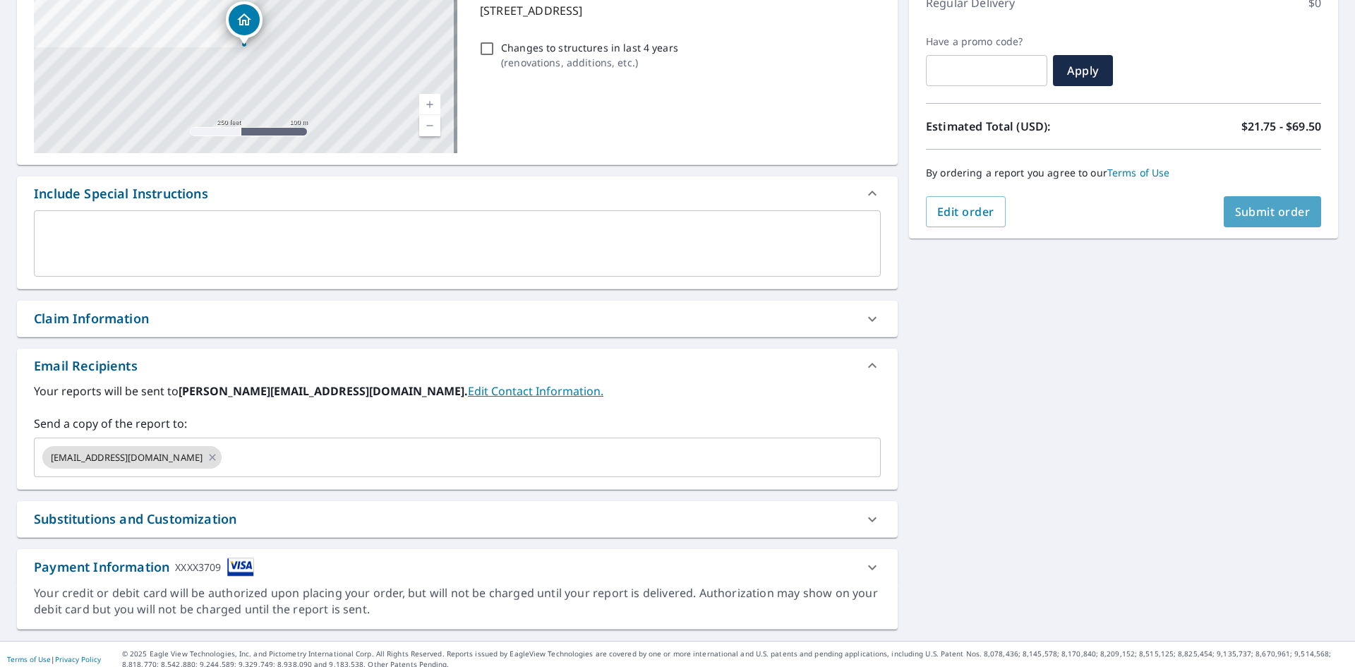
click at [1273, 208] on span "Submit order" at bounding box center [1273, 212] width 76 height 16
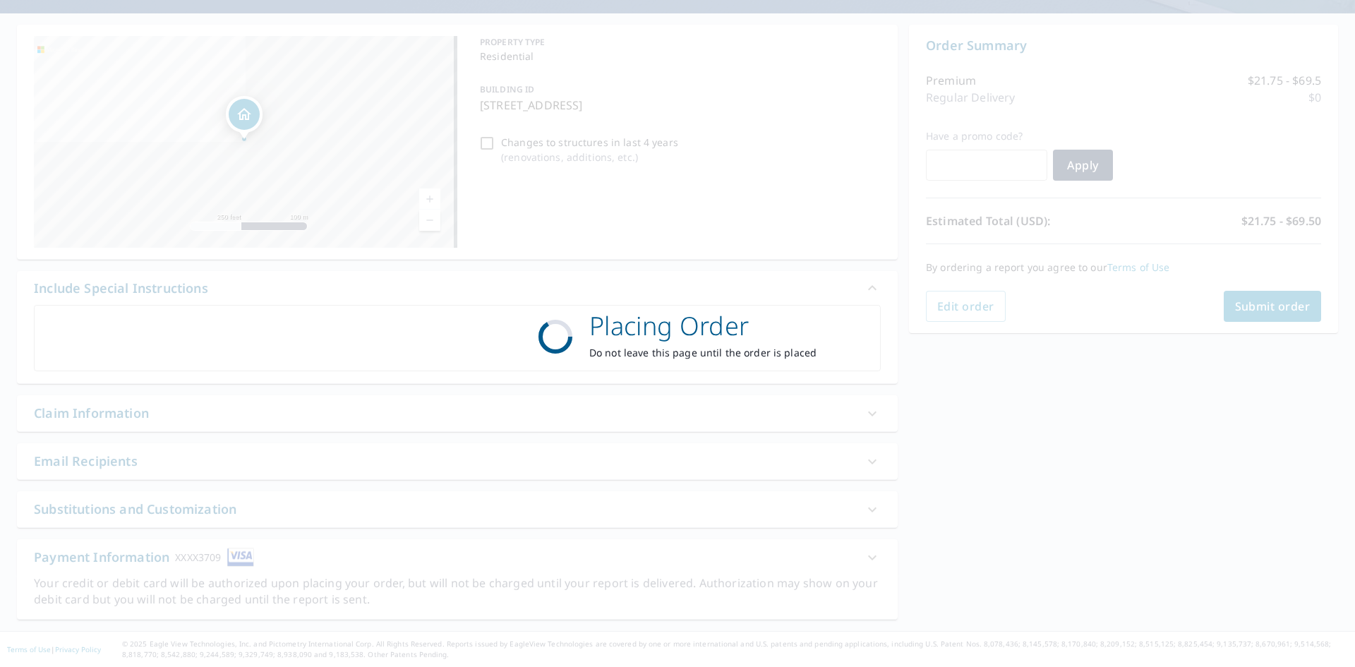
scroll to position [117, 0]
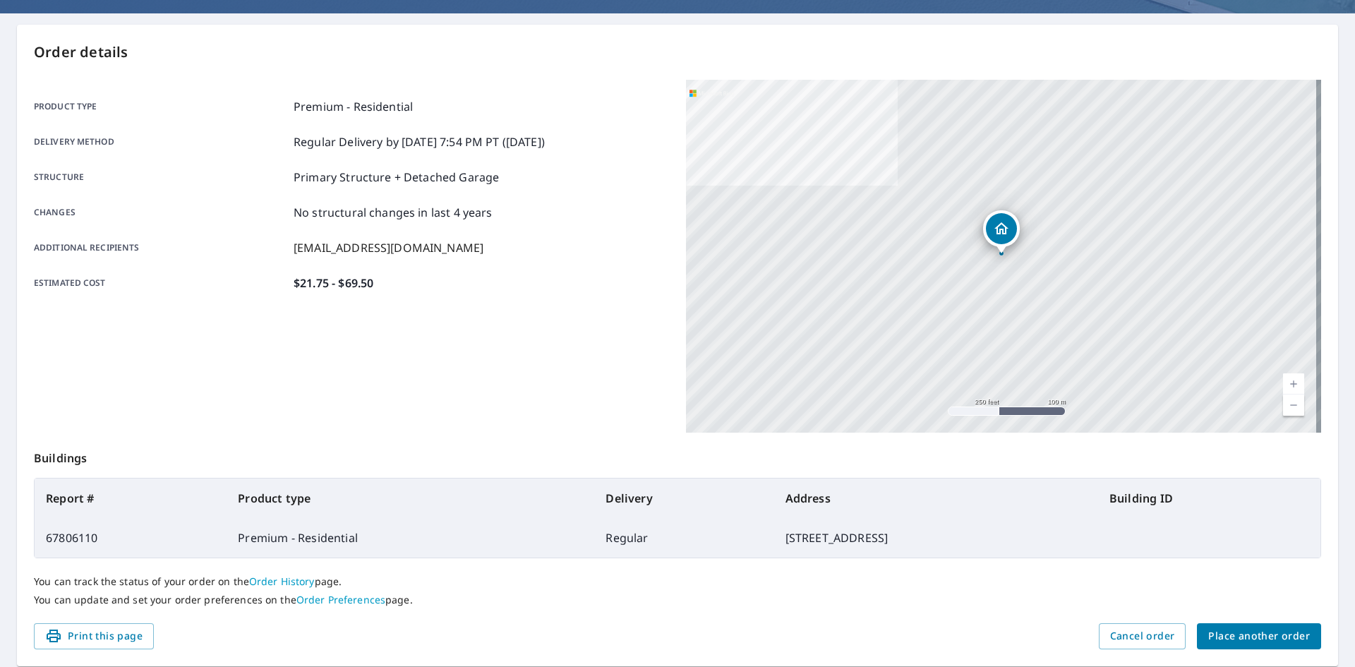
click at [1245, 633] on span "Place another order" at bounding box center [1260, 637] width 102 height 18
